Goal: Information Seeking & Learning: Learn about a topic

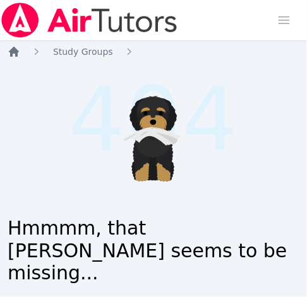
click at [19, 51] on icon "Breadcrumb" at bounding box center [14, 51] width 13 height 13
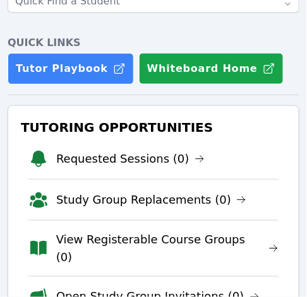
scroll to position [175, 0]
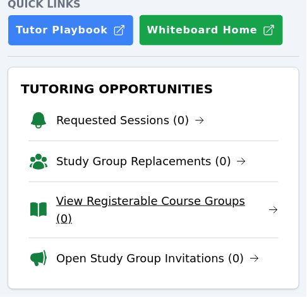
click at [152, 204] on link "View Registerable Course Groups (0)" at bounding box center [167, 210] width 222 height 35
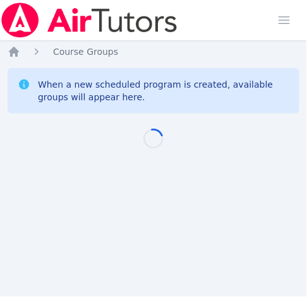
scroll to position [9, 0]
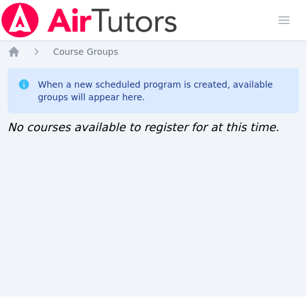
click at [17, 137] on div "Home Sessions Study Groups Students Messages Open user menu Jennifer (Jen) Grub…" at bounding box center [153, 148] width 307 height 297
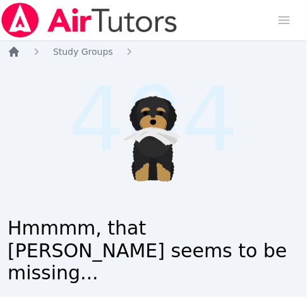
click at [18, 53] on icon "Breadcrumb" at bounding box center [14, 51] width 13 height 13
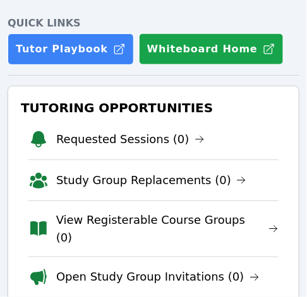
scroll to position [202, 0]
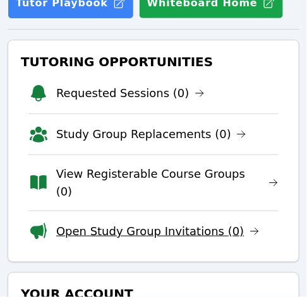
click at [126, 223] on link "Open Study Group Invitations (0)" at bounding box center [157, 232] width 203 height 18
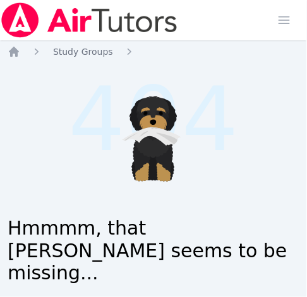
click at [8, 59] on div "Home Study Groups .cls-1 { fill: #1c1c1e; } .cls-1, .cls-10, .cls-11, .cls-2, .…" at bounding box center [154, 175] width 292 height 261
click at [13, 54] on icon "Breadcrumb" at bounding box center [14, 51] width 13 height 13
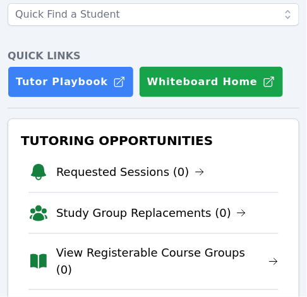
scroll to position [251, 0]
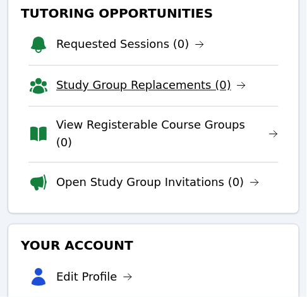
click at [174, 85] on link "Study Group Replacements (0)" at bounding box center [151, 86] width 190 height 18
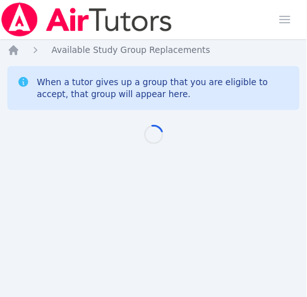
scroll to position [9, 0]
